Goal: Task Accomplishment & Management: Complete application form

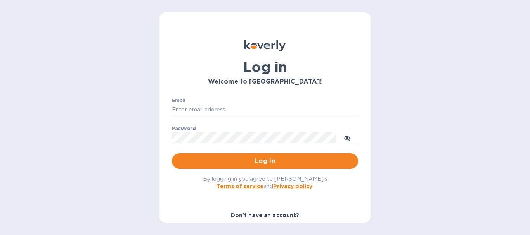
click at [242, 216] on b "Don't have an account?" at bounding box center [265, 216] width 69 height 6
click at [323, 209] on div "Don't have an account?" at bounding box center [265, 216] width 192 height 14
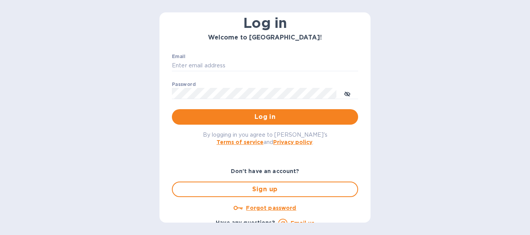
scroll to position [53, 0]
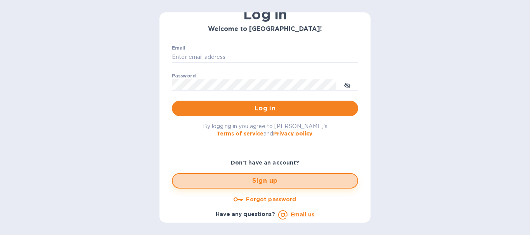
click at [319, 186] on span "Sign up" at bounding box center [265, 181] width 172 height 9
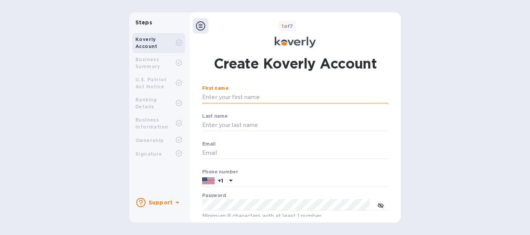
click at [274, 97] on input "First name" at bounding box center [295, 98] width 186 height 12
type input "[PERSON_NAME]"
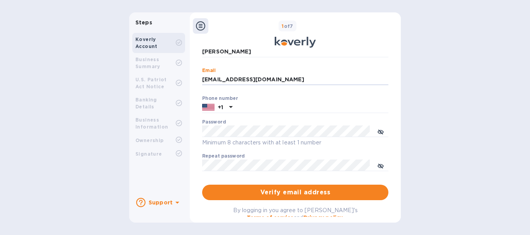
scroll to position [74, 0]
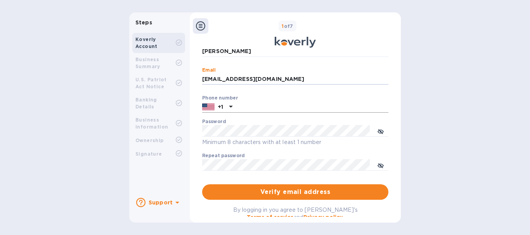
type input "[EMAIL_ADDRESS][DOMAIN_NAME]"
click at [312, 108] on input "text" at bounding box center [311, 108] width 153 height 12
type input "4109353619"
click at [326, 196] on span "Verify email address" at bounding box center [295, 192] width 174 height 9
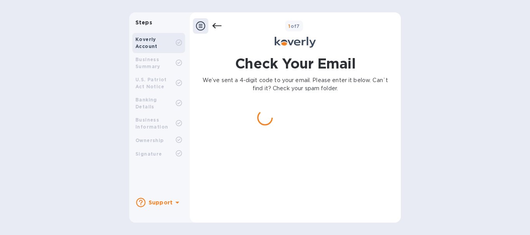
scroll to position [0, 0]
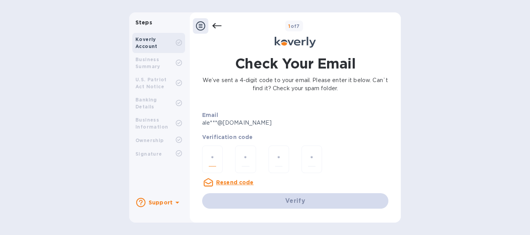
click at [213, 163] on input "number" at bounding box center [212, 159] width 7 height 14
type input "1"
type input "4"
type input "7"
type input "5"
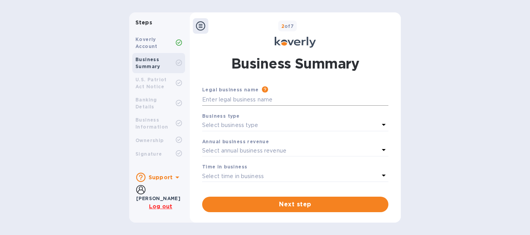
click at [235, 102] on input "text" at bounding box center [295, 100] width 186 height 12
type input "r"
type input "Reliable Appliance LLC"
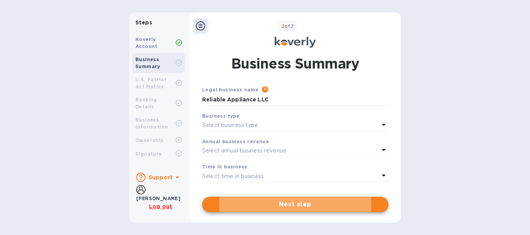
click at [235, 126] on p "Select business type" at bounding box center [230, 125] width 56 height 8
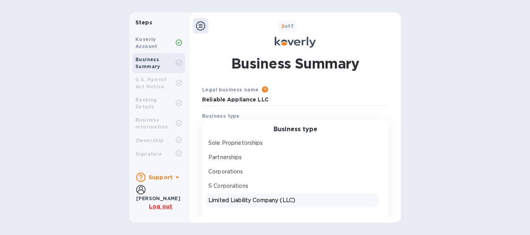
click at [226, 197] on p "Limited Liability Company (LLC)" at bounding box center [292, 201] width 168 height 8
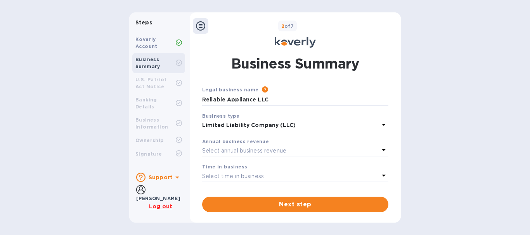
click at [230, 151] on p "Select annual business revenue" at bounding box center [244, 151] width 84 height 8
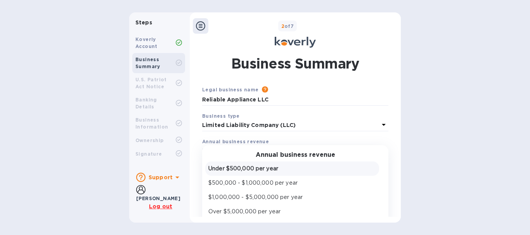
click at [239, 173] on p "Under $500,000 per year" at bounding box center [292, 169] width 168 height 8
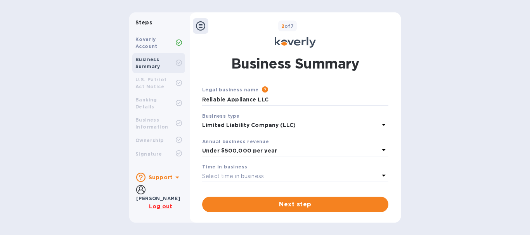
click at [240, 173] on p "Select time in business" at bounding box center [233, 177] width 62 height 8
click at [381, 177] on icon at bounding box center [383, 175] width 9 height 9
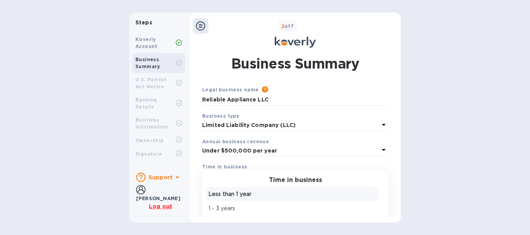
click at [332, 198] on p "Less than 1 year" at bounding box center [292, 194] width 168 height 8
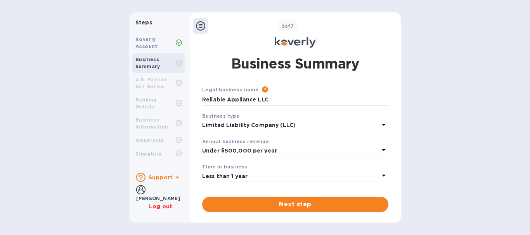
click at [351, 175] on p "Less than 1 year" at bounding box center [290, 177] width 177 height 8
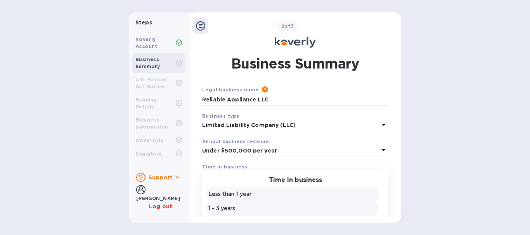
click at [303, 206] on p "1 - 3 years" at bounding box center [292, 209] width 168 height 8
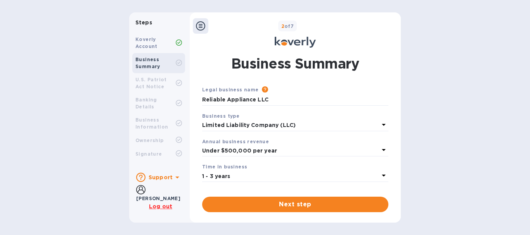
click at [320, 174] on p "1 - 3 years" at bounding box center [290, 177] width 177 height 8
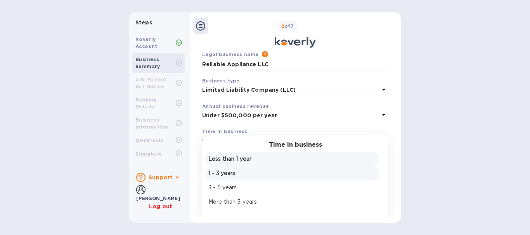
scroll to position [40, 0]
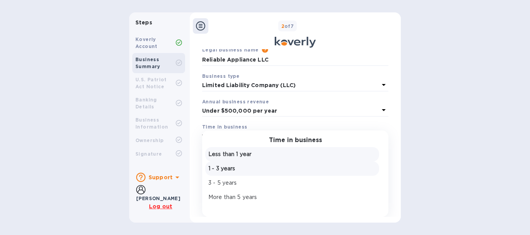
click at [305, 197] on p "More than 5 years" at bounding box center [292, 198] width 168 height 8
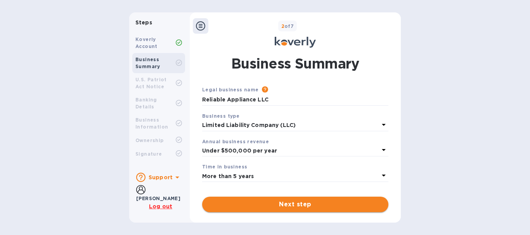
click at [305, 200] on span "Next step" at bounding box center [295, 204] width 174 height 9
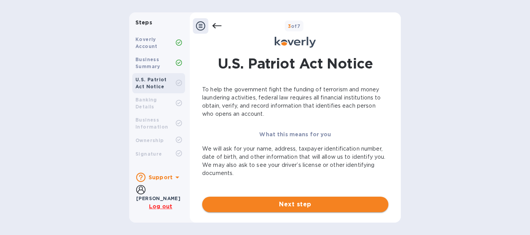
click at [283, 203] on span "Next step" at bounding box center [295, 204] width 174 height 9
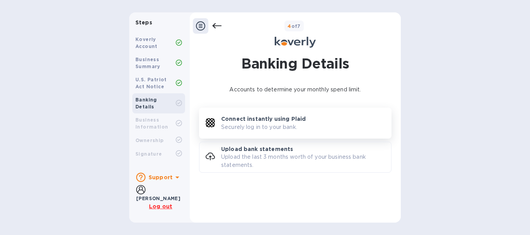
click at [270, 115] on div "Connect instantly using Plaid Securely log in to your bank." at bounding box center [295, 123] width 192 height 23
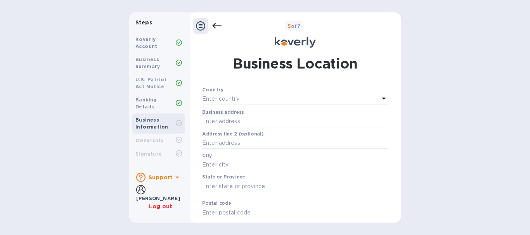
click at [228, 92] on div "Country" at bounding box center [295, 90] width 186 height 8
click at [228, 97] on p "Enter country" at bounding box center [220, 99] width 37 height 8
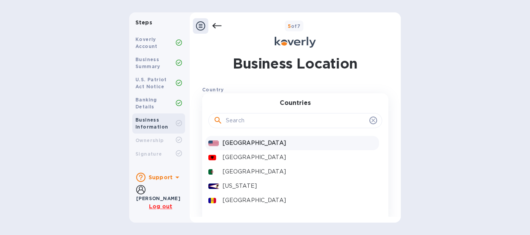
click at [243, 147] on p "[GEOGRAPHIC_DATA]" at bounding box center [299, 143] width 153 height 8
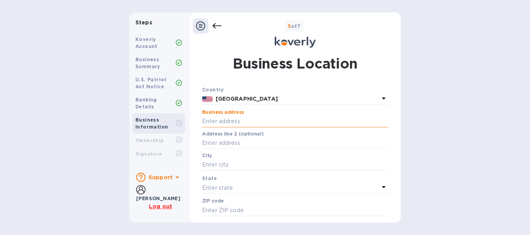
click at [242, 124] on input "text" at bounding box center [295, 122] width 186 height 12
type input "[STREET_ADDRESS]"
type input "Bridgeport"
type input "43912"
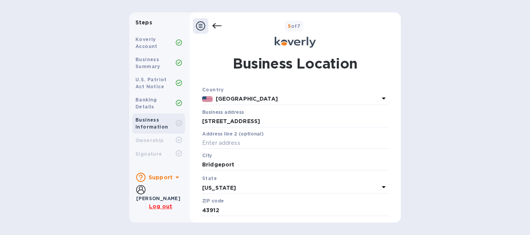
scroll to position [29, 0]
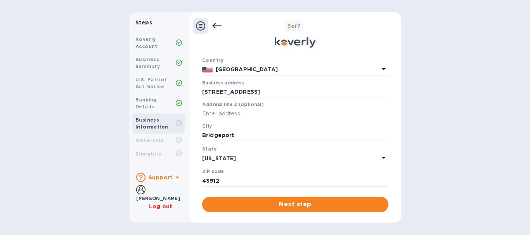
click at [340, 199] on button "Next step" at bounding box center [295, 205] width 186 height 16
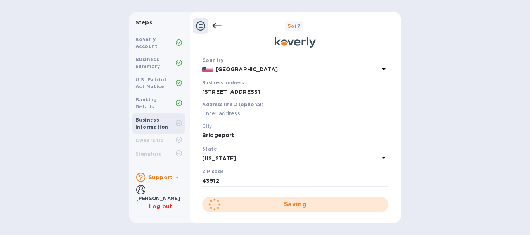
scroll to position [0, 0]
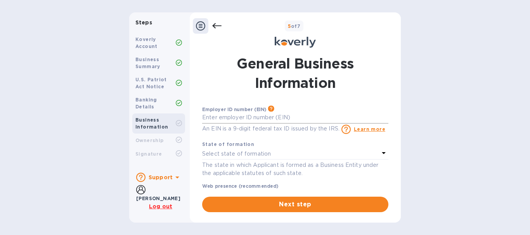
click at [315, 119] on input "text" at bounding box center [295, 118] width 186 height 12
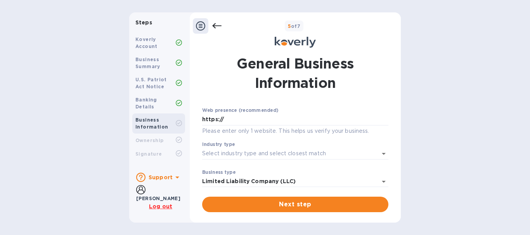
scroll to position [75, 0]
type input "***21"
click at [237, 127] on div "Web presence (recommended) https:// Please enter only 1 website. This helps us …" at bounding box center [295, 123] width 186 height 28
drag, startPoint x: 239, startPoint y: 125, endPoint x: 190, endPoint y: 120, distance: 49.5
click at [190, 120] on div "General Business Information Employer ID number (EIN) Please make sure it match…" at bounding box center [295, 133] width 211 height 168
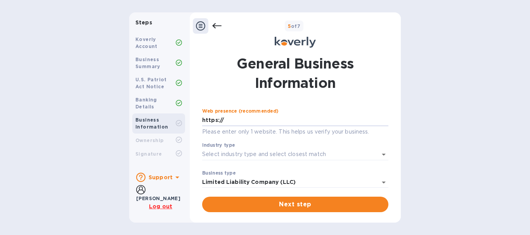
paste input "[DOMAIN_NAME][URL]"
type input "[URL][DOMAIN_NAME]"
click at [346, 154] on input "Industry type" at bounding box center [284, 154] width 164 height 11
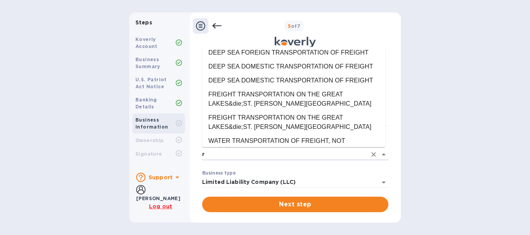
scroll to position [0, 0]
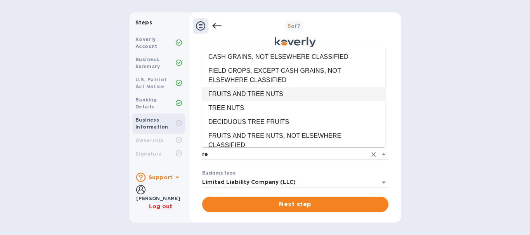
type input "r"
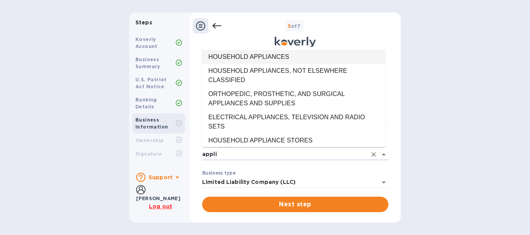
click at [332, 63] on li "HOUSEHOLD APPLIANCES" at bounding box center [293, 57] width 183 height 14
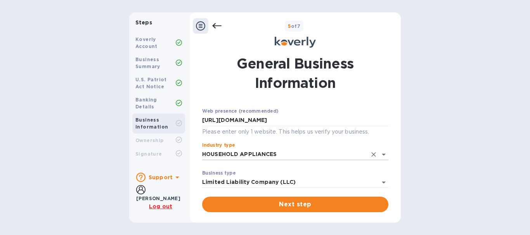
type input "HOUSEHOLD APPLIANCES"
click at [459, 166] on div "Steps Koverly Account Business Summary U.S. Patriot Act Notice Banking Details …" at bounding box center [265, 117] width 530 height 211
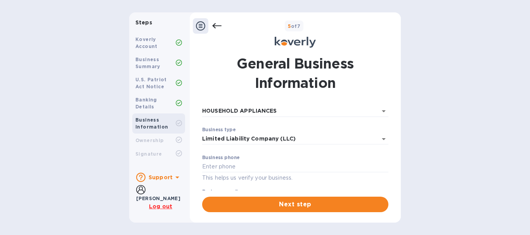
scroll to position [145, 0]
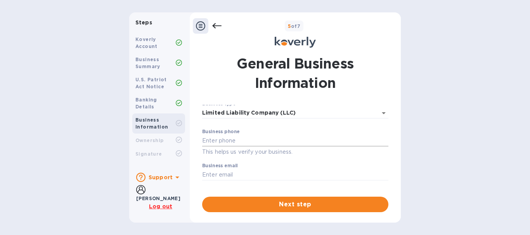
click at [318, 142] on input "text" at bounding box center [295, 141] width 186 height 12
type input "4109353619"
type input "[EMAIL_ADDRESS][DOMAIN_NAME]"
click at [202, 197] on button "Next step" at bounding box center [295, 205] width 186 height 16
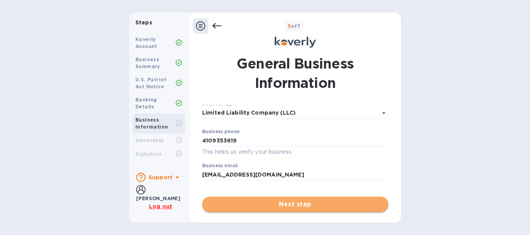
click at [299, 205] on span "Next step" at bounding box center [295, 204] width 174 height 9
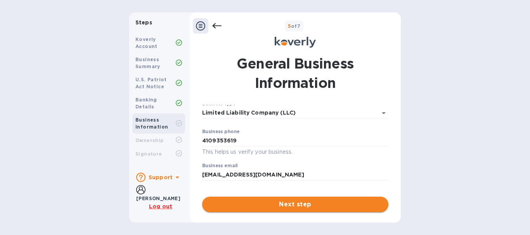
click at [299, 205] on span "Next step" at bounding box center [295, 204] width 174 height 9
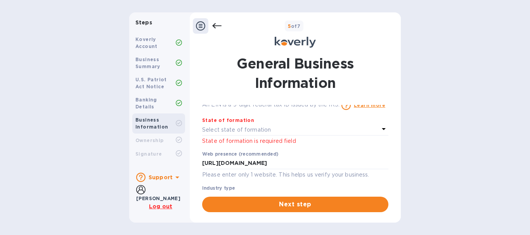
scroll to position [0, 0]
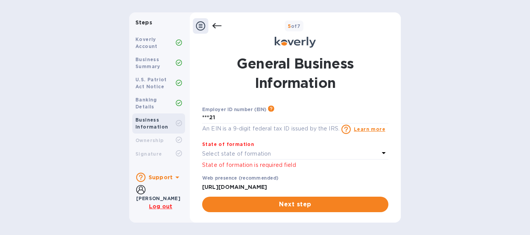
click at [309, 156] on div "Select state of formation" at bounding box center [290, 154] width 177 height 11
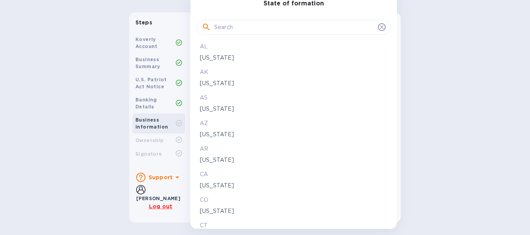
click at [270, 29] on input "text" at bounding box center [294, 28] width 161 height 12
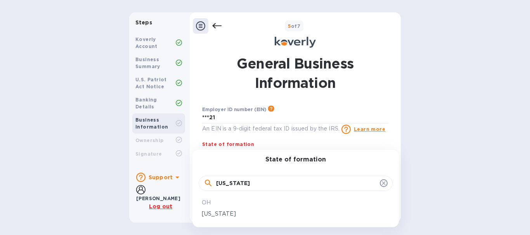
type input "[US_STATE]"
click at [206, 216] on p "[US_STATE]" at bounding box center [296, 214] width 188 height 8
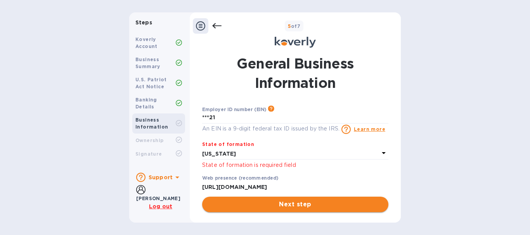
click at [223, 206] on span "Next step" at bounding box center [295, 204] width 174 height 9
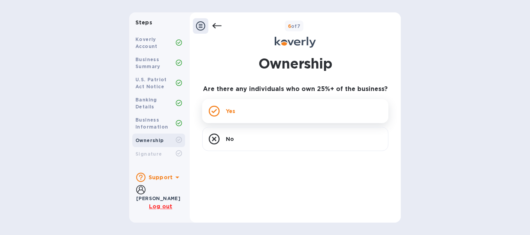
click at [252, 117] on div "Yes" at bounding box center [295, 111] width 186 height 24
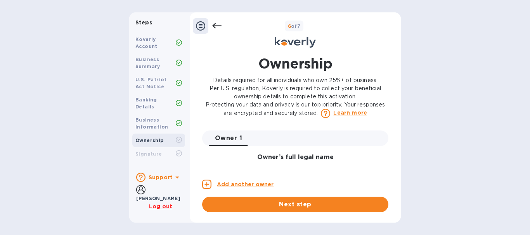
click at [291, 158] on h3 "Owner’s full legal name" at bounding box center [295, 157] width 186 height 7
click at [291, 160] on h3 "Owner’s full legal name" at bounding box center [295, 157] width 186 height 7
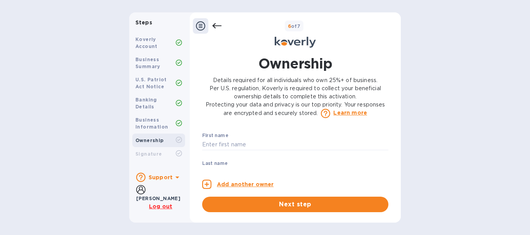
scroll to position [35, 0]
click at [327, 147] on input "text" at bounding box center [295, 145] width 186 height 12
type input "[PERSON_NAME]"
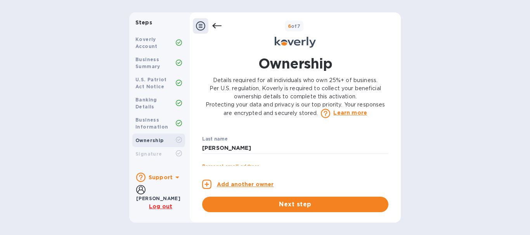
scroll to position [87, 0]
type input "[EMAIL_ADDRESS][DOMAIN_NAME]"
click at [202, 197] on button "Next step" at bounding box center [295, 205] width 186 height 16
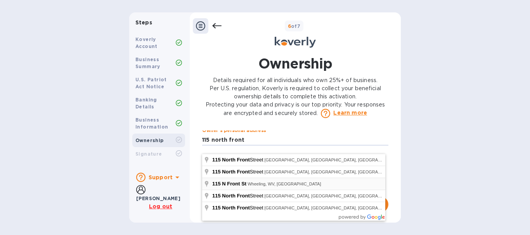
type input "[STREET_ADDRESS]"
type input "Wheeling"
type input "WV"
type input "26003"
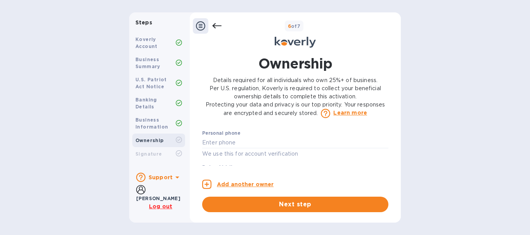
scroll to position [443, 0]
click at [364, 140] on input "text" at bounding box center [295, 134] width 186 height 12
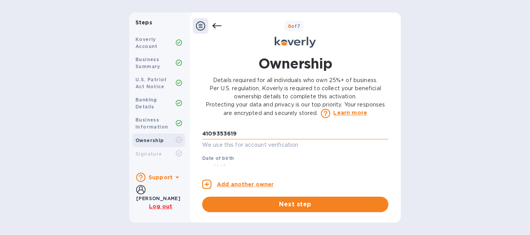
type input "***19"
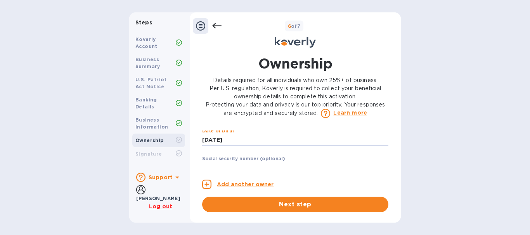
type input "***85"
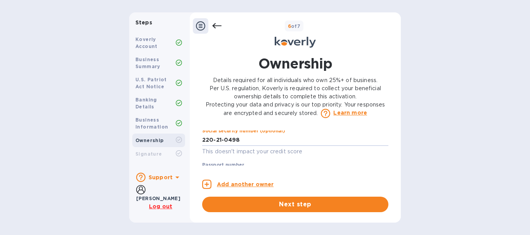
type input "***98"
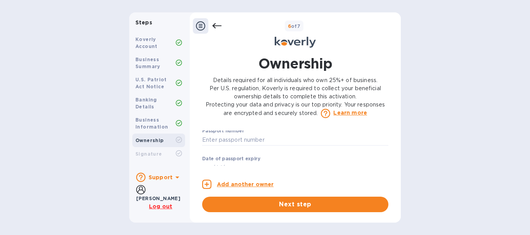
click at [407, 136] on div "Steps Koverly Account Business Summary U.S. Patriot Act Notice Banking Details …" at bounding box center [265, 117] width 530 height 211
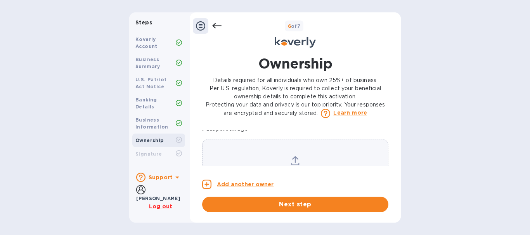
click at [348, 133] on p "Passport image" at bounding box center [295, 129] width 186 height 8
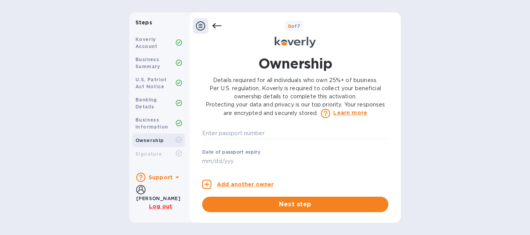
scroll to position [555, 0]
click at [222, 152] on input "text" at bounding box center [295, 146] width 186 height 12
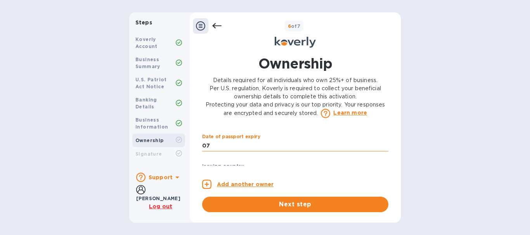
type input "0"
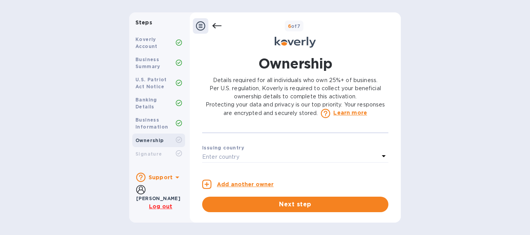
type input "***31"
click at [351, 163] on div "Enter country" at bounding box center [290, 157] width 177 height 11
click at [352, 142] on div "Enter country" at bounding box center [290, 139] width 177 height 11
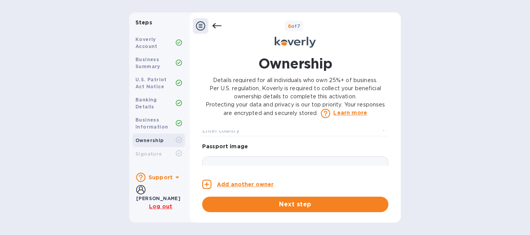
click at [380, 135] on icon at bounding box center [383, 129] width 9 height 9
click at [293, 158] on input "text" at bounding box center [296, 153] width 140 height 12
type input "united"
click at [372, 145] on div "Enter country" at bounding box center [290, 139] width 177 height 11
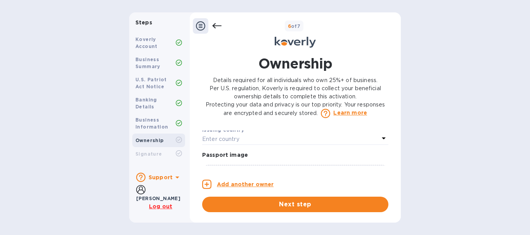
scroll to position [599, 0]
click at [327, 126] on div "Issuing country" at bounding box center [295, 122] width 186 height 8
click at [325, 136] on div "Enter country" at bounding box center [290, 131] width 177 height 11
click at [289, 159] on input "text" at bounding box center [296, 153] width 140 height 12
type input "[GEOGRAPHIC_DATA]"
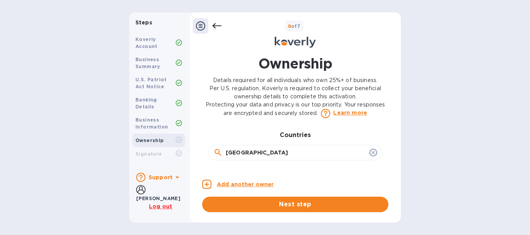
click at [202, 197] on button "Next step" at bounding box center [295, 205] width 186 height 16
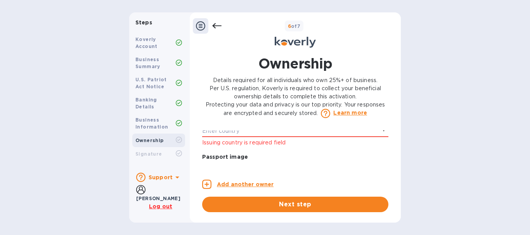
drag, startPoint x: 387, startPoint y: 159, endPoint x: 326, endPoint y: 144, distance: 63.1
click at [326, 137] on div "Enter country" at bounding box center [290, 131] width 177 height 11
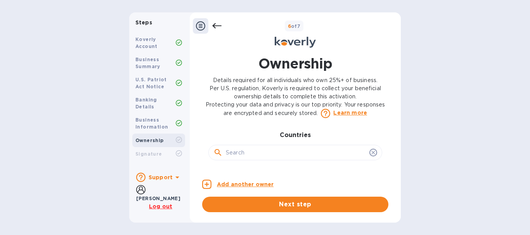
click at [317, 159] on input "text" at bounding box center [296, 153] width 140 height 12
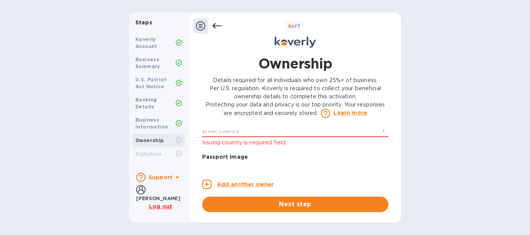
scroll to position [625, 0]
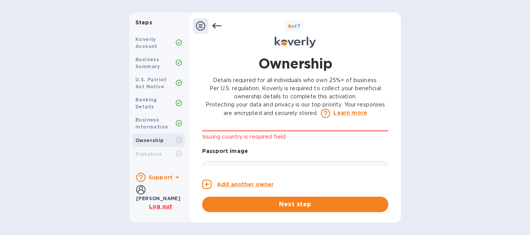
click at [372, 131] on div "Enter country" at bounding box center [290, 125] width 177 height 11
click at [305, 141] on p "Issuing country is required field" at bounding box center [295, 137] width 186 height 8
click at [299, 131] on div "Enter country" at bounding box center [290, 125] width 177 height 11
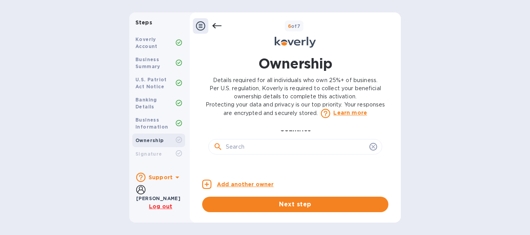
click at [286, 148] on div at bounding box center [295, 147] width 174 height 16
click at [273, 153] on input "text" at bounding box center [296, 147] width 140 height 12
click at [202, 197] on button "Next step" at bounding box center [295, 205] width 186 height 16
type input "united [GEOGRAPHIC_DATA]"
click at [202, 197] on button "Next step" at bounding box center [295, 205] width 186 height 16
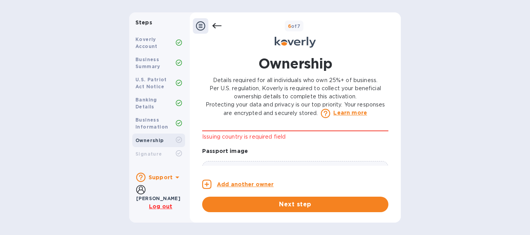
click at [401, 180] on div "Steps Koverly Account Business Summary U.S. Patriot Act Notice Banking Details …" at bounding box center [265, 117] width 530 height 211
click at [377, 132] on div "Issuing country Enter country" at bounding box center [295, 122] width 186 height 20
click at [371, 131] on div "Enter country" at bounding box center [290, 125] width 177 height 11
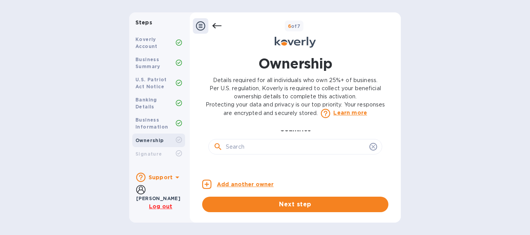
click at [320, 153] on input "text" at bounding box center [296, 147] width 140 height 12
type input "u"
click at [216, 152] on icon at bounding box center [217, 146] width 9 height 9
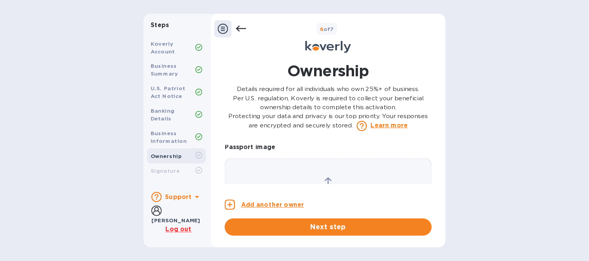
scroll to position [699, 0]
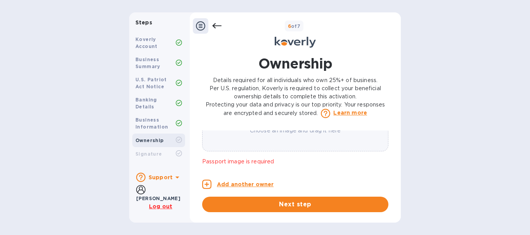
click at [419, 180] on div "Steps Koverly Account Business Summary U.S. Patriot Act Notice Banking Details …" at bounding box center [265, 117] width 530 height 211
drag, startPoint x: 462, startPoint y: 134, endPoint x: 484, endPoint y: 118, distance: 26.7
click at [484, 118] on div "Steps Koverly Account Business Summary U.S. Patriot Act Notice Banking Details …" at bounding box center [265, 117] width 530 height 211
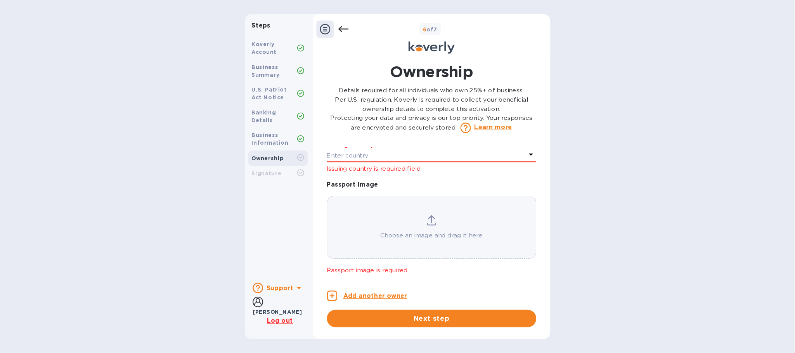
scroll to position [582, 0]
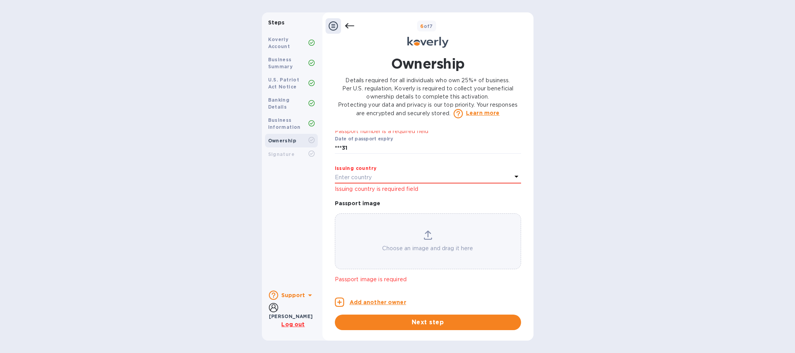
drag, startPoint x: 528, startPoint y: 0, endPoint x: 505, endPoint y: 182, distance: 182.6
click at [505, 182] on div "Enter country" at bounding box center [423, 177] width 177 height 11
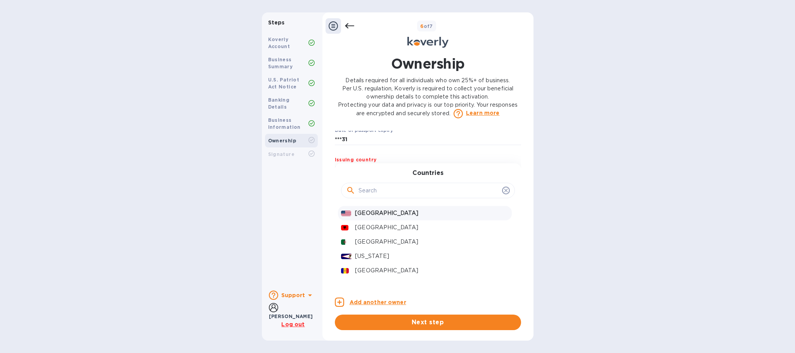
click at [387, 217] on p "[GEOGRAPHIC_DATA]" at bounding box center [431, 213] width 153 height 8
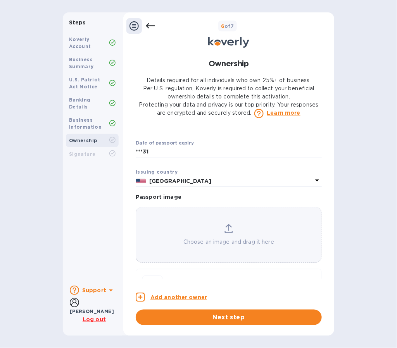
scroll to position [563, 0]
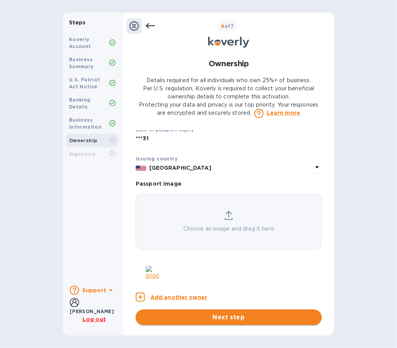
click at [203, 235] on span "Next step" at bounding box center [229, 317] width 174 height 9
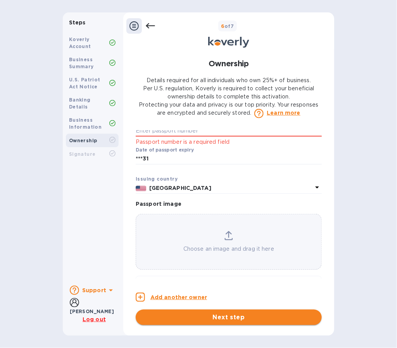
scroll to position [582, 0]
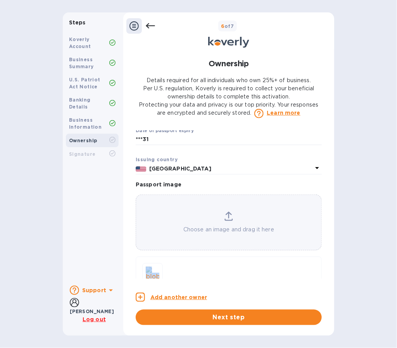
drag, startPoint x: 322, startPoint y: 263, endPoint x: 322, endPoint y: 276, distance: 13.2
click at [322, 235] on div "Ownership Details required for all individuals who own 25%+ of business. Per U.…" at bounding box center [229, 190] width 194 height 272
click at [282, 235] on span "Next step" at bounding box center [229, 317] width 174 height 9
click at [244, 145] on input "***31" at bounding box center [229, 140] width 186 height 12
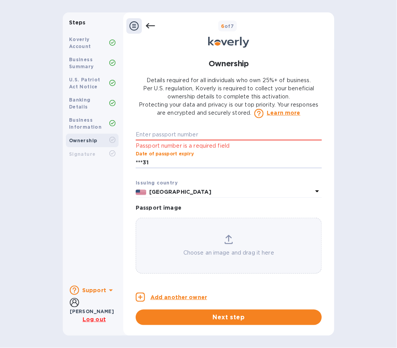
scroll to position [546, 0]
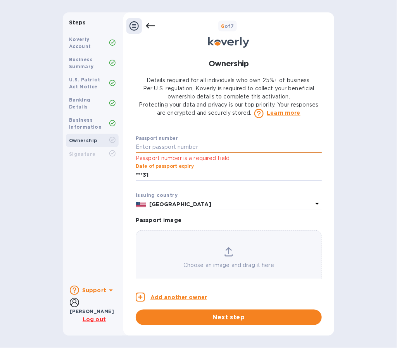
click at [226, 152] on input "text" at bounding box center [229, 148] width 186 height 12
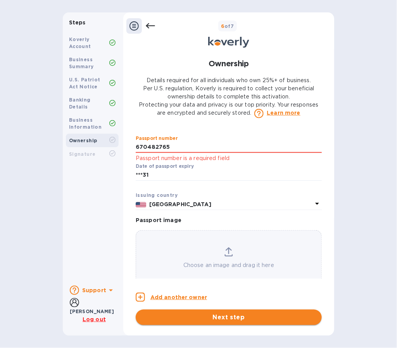
click at [222, 235] on span "Next step" at bounding box center [229, 317] width 174 height 9
type input "***65"
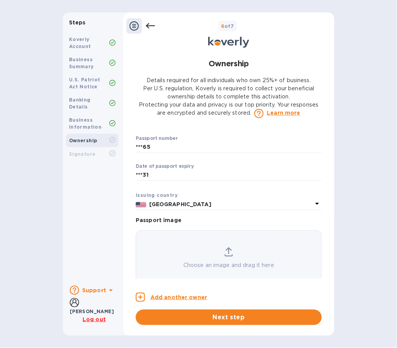
drag, startPoint x: 322, startPoint y: 246, endPoint x: 318, endPoint y: 260, distance: 14.1
click at [318, 235] on div "Owner 1 0 Owner’s full legal name First name [PERSON_NAME] ​ Last name [PERSON_…" at bounding box center [229, 205] width 186 height 148
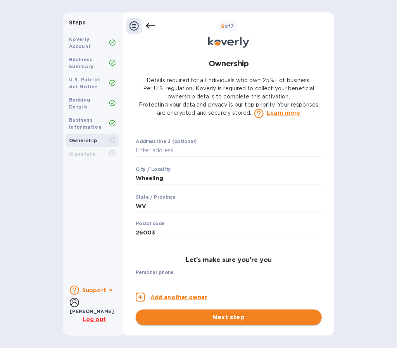
click at [219, 235] on button "Next step" at bounding box center [229, 318] width 186 height 16
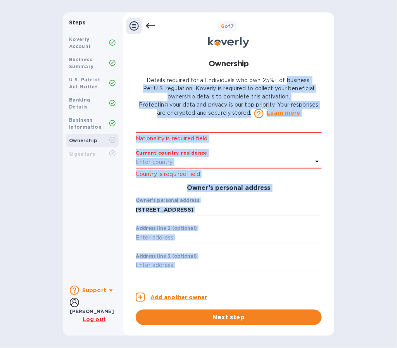
scroll to position [0, 0]
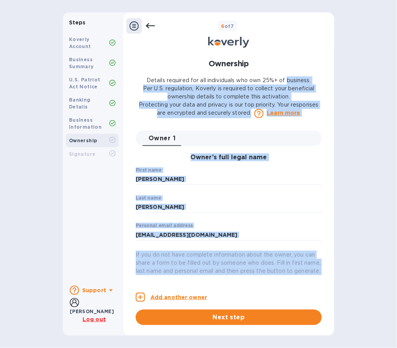
drag, startPoint x: 319, startPoint y: 207, endPoint x: 330, endPoint y: 336, distance: 128.9
click at [330, 235] on div "6 of 7 Ownership Details required for all individuals who own 25%+ of business.…" at bounding box center [228, 174] width 211 height 324
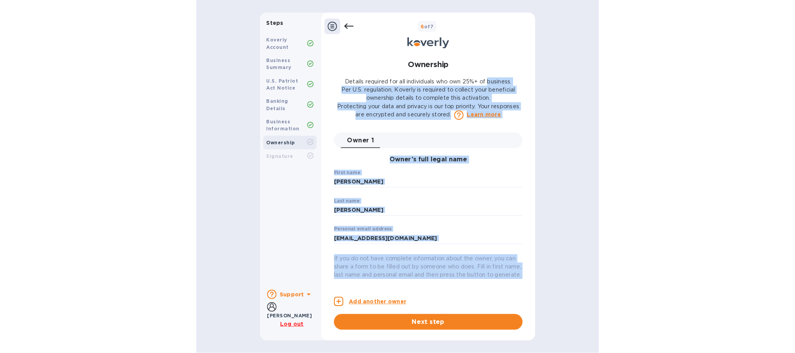
scroll to position [470, 0]
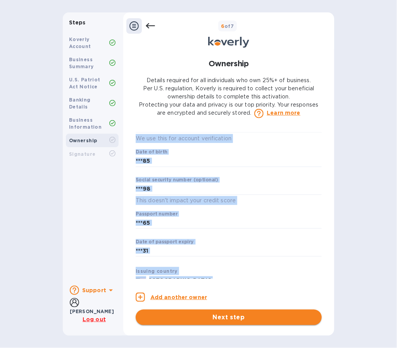
click at [288, 235] on button "Next step" at bounding box center [229, 318] width 186 height 16
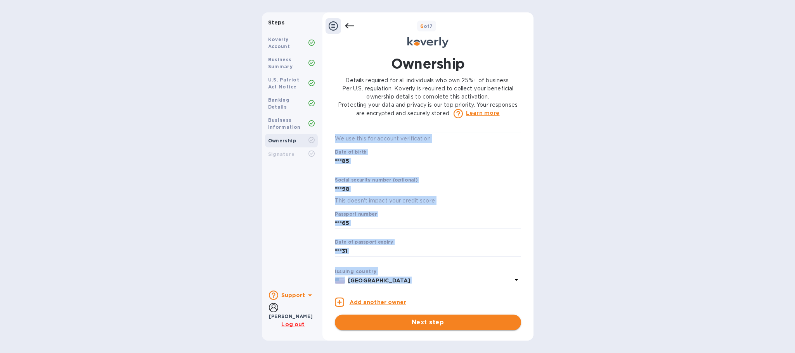
click at [446, 235] on span "Next step" at bounding box center [428, 322] width 174 height 9
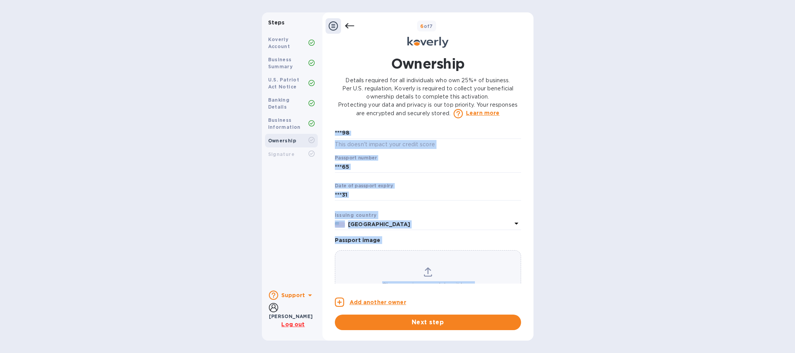
scroll to position [604, 0]
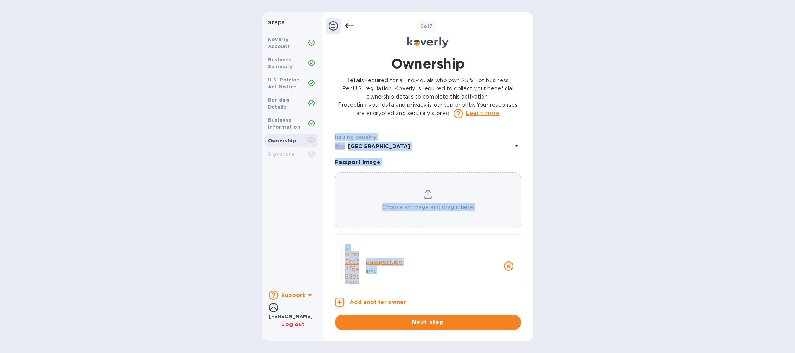
click at [530, 234] on div "Steps Koverly Account Business Summary U.S. Patriot Act Notice Banking Details …" at bounding box center [397, 176] width 795 height 328
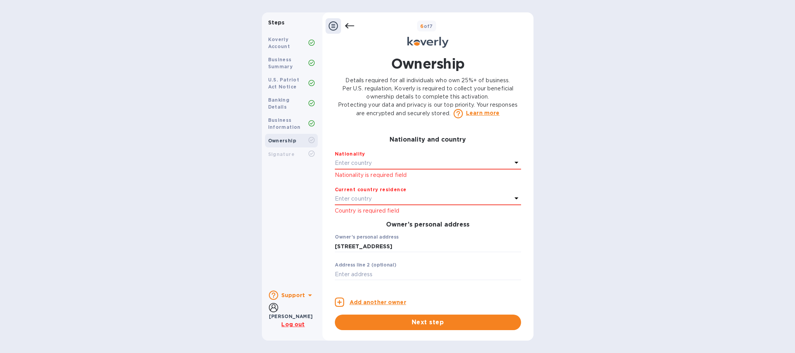
scroll to position [147, 0]
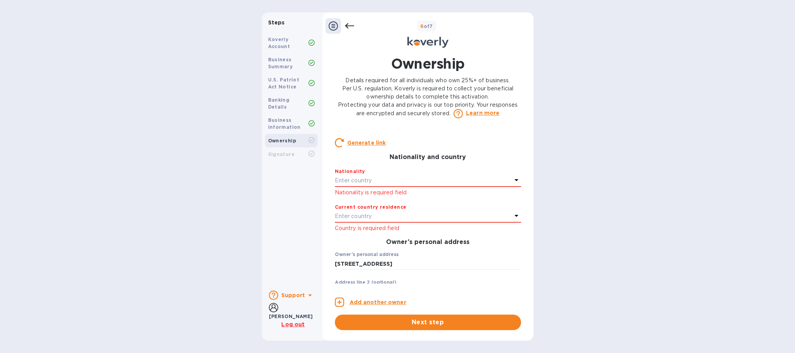
click at [461, 185] on div "Enter country" at bounding box center [423, 180] width 177 height 11
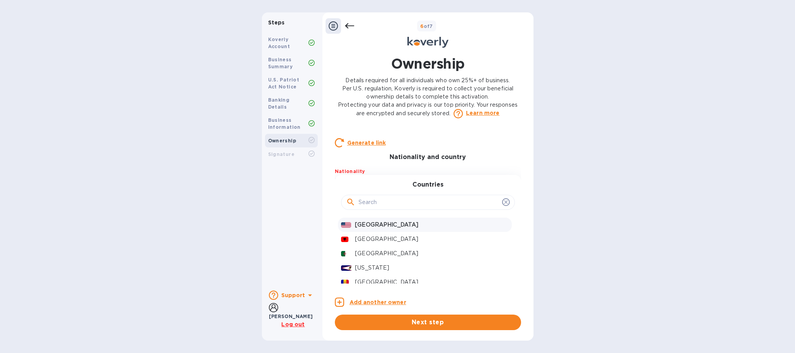
click at [398, 229] on p "[GEOGRAPHIC_DATA]" at bounding box center [431, 225] width 153 height 8
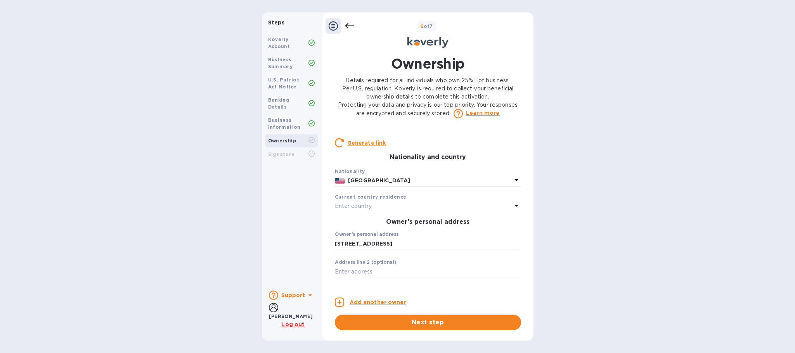
click at [400, 212] on div "Enter country" at bounding box center [423, 206] width 177 height 11
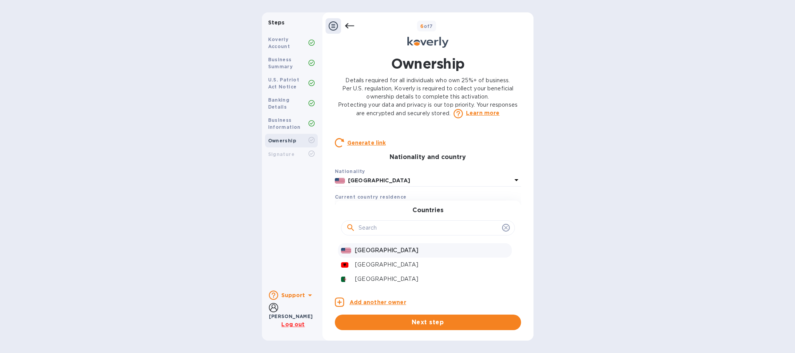
click at [369, 235] on p "[GEOGRAPHIC_DATA]" at bounding box center [431, 250] width 153 height 8
click at [369, 235] on input "[STREET_ADDRESS]" at bounding box center [428, 244] width 186 height 12
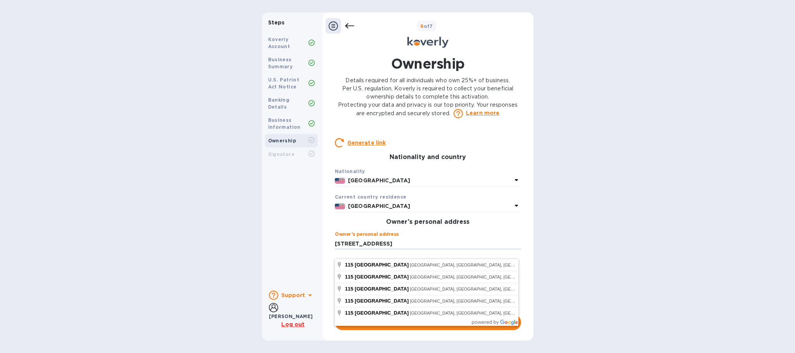
click at [530, 224] on div "Steps Koverly Account Business Summary U.S. Patriot Act Notice Banking Details …" at bounding box center [397, 176] width 795 height 328
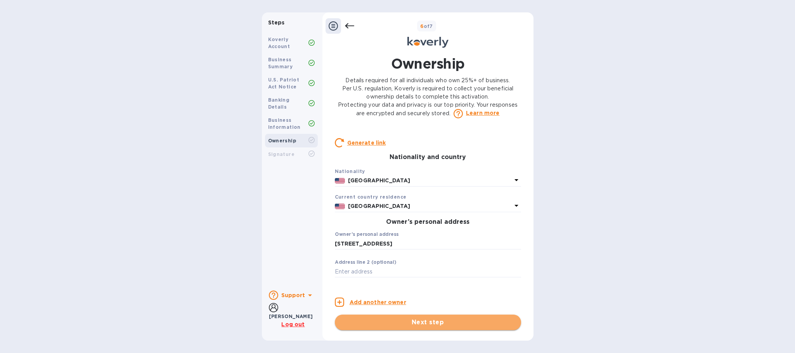
click at [430, 235] on span "Next step" at bounding box center [428, 322] width 174 height 9
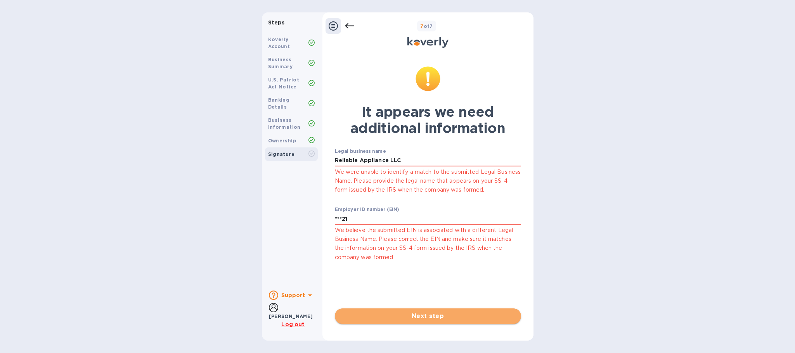
click at [456, 235] on span "Next step" at bounding box center [428, 316] width 174 height 9
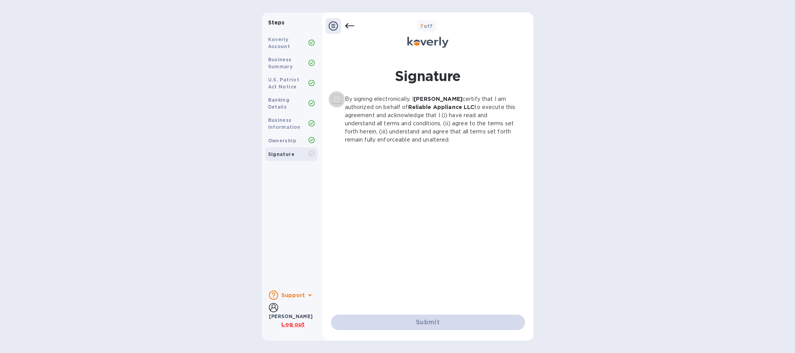
click at [339, 97] on input "By signing electronically, I [PERSON_NAME] certify that I am authorized on beha…" at bounding box center [337, 99] width 16 height 16
checkbox input "true"
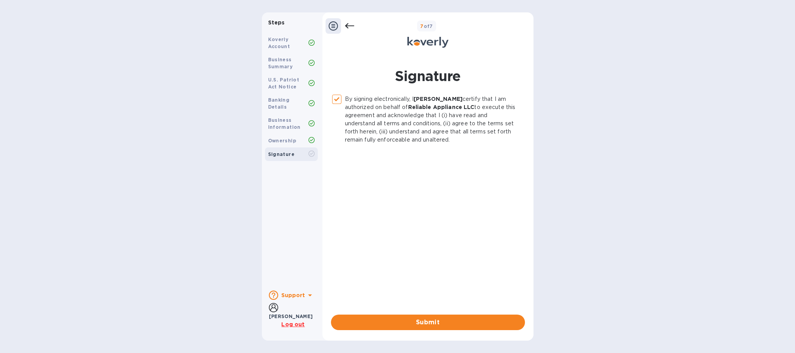
click at [351, 23] on icon at bounding box center [349, 25] width 9 height 9
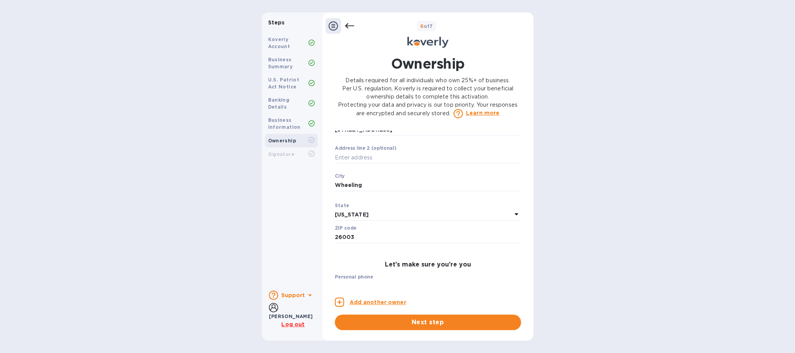
scroll to position [351, 0]
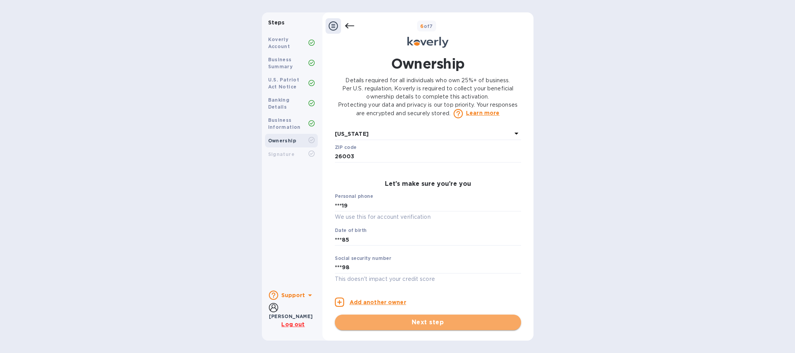
click at [493, 235] on span "Next step" at bounding box center [428, 322] width 174 height 9
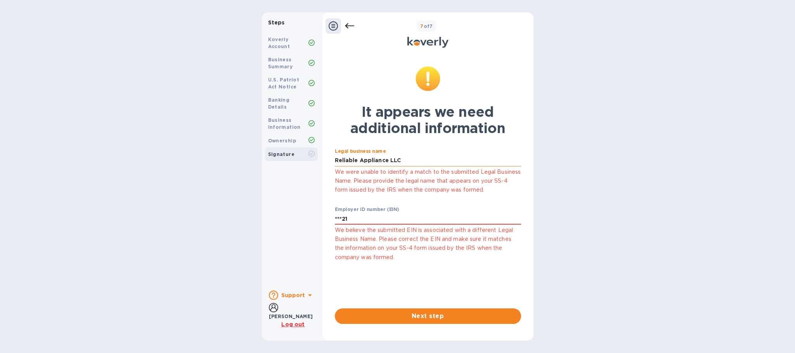
click at [454, 161] on input "Reliable Appliance LLC" at bounding box center [428, 161] width 186 height 12
click at [435, 223] on input "***21" at bounding box center [428, 219] width 186 height 12
drag, startPoint x: 435, startPoint y: 223, endPoint x: 311, endPoint y: 197, distance: 126.0
click at [311, 197] on div "Steps Koverly Account Business Summary U.S. Patriot Act Notice Banking Details …" at bounding box center [398, 176] width 272 height 328
type input "***21"
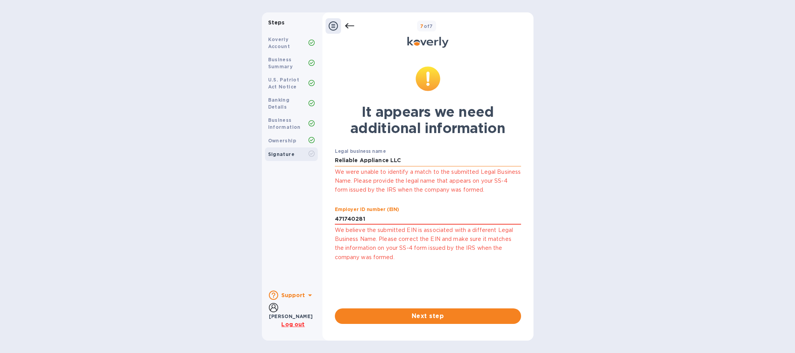
type input "***81"
click at [405, 163] on input "Reliable Appliance LLC" at bounding box center [428, 161] width 186 height 12
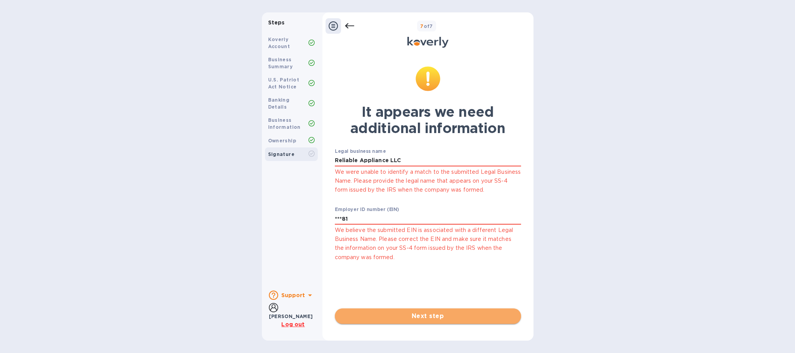
click at [389, 235] on span "Next step" at bounding box center [428, 316] width 174 height 9
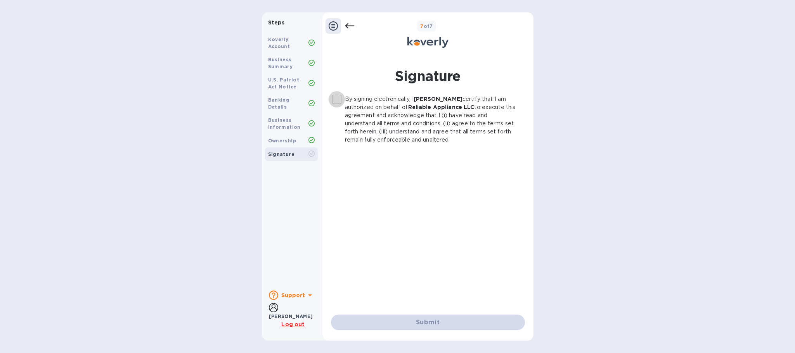
click at [336, 99] on input "By signing electronically, I [PERSON_NAME] certify that I am authorized on beha…" at bounding box center [337, 99] width 16 height 16
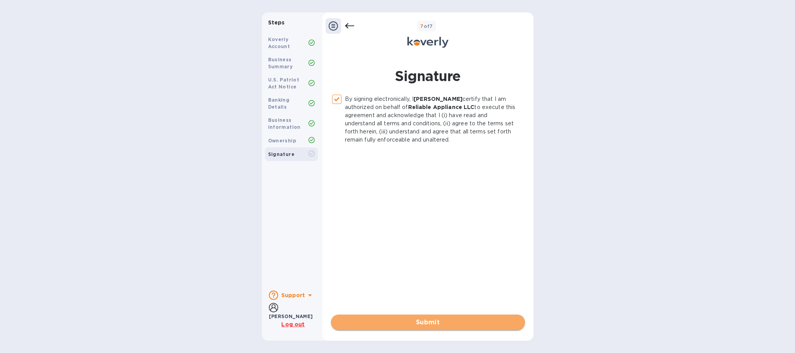
click at [403, 235] on span "Submit" at bounding box center [428, 322] width 182 height 9
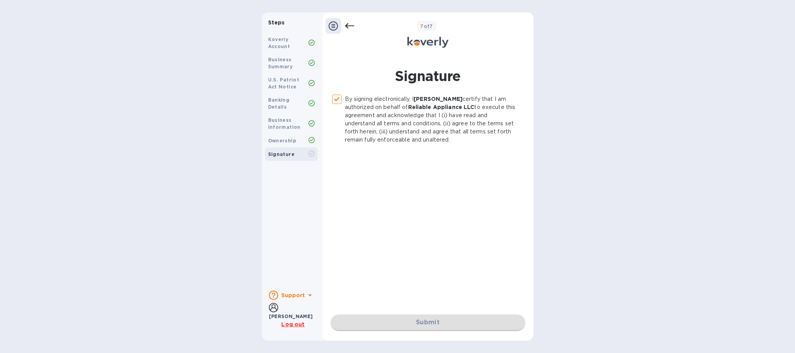
checkbox input "false"
